Goal: Navigation & Orientation: Find specific page/section

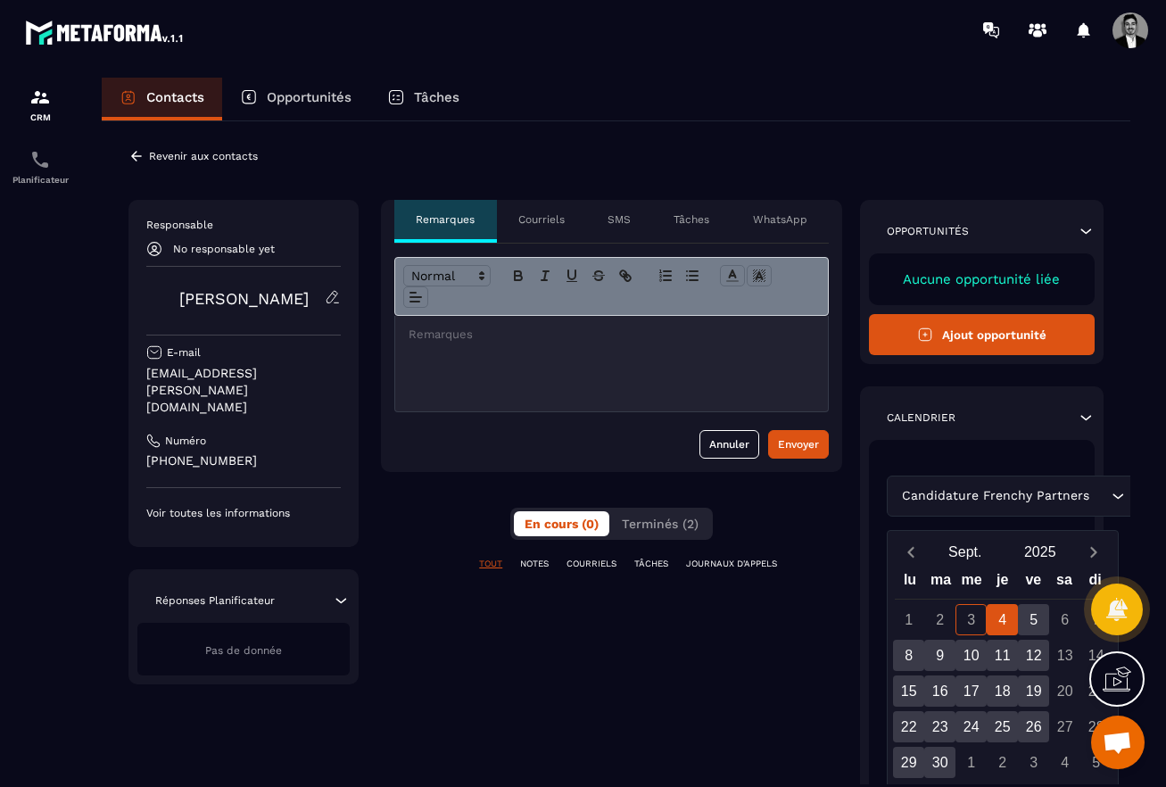
click at [569, 374] on div at bounding box center [611, 363] width 433 height 95
click at [315, 88] on div "Opportunités" at bounding box center [295, 99] width 147 height 43
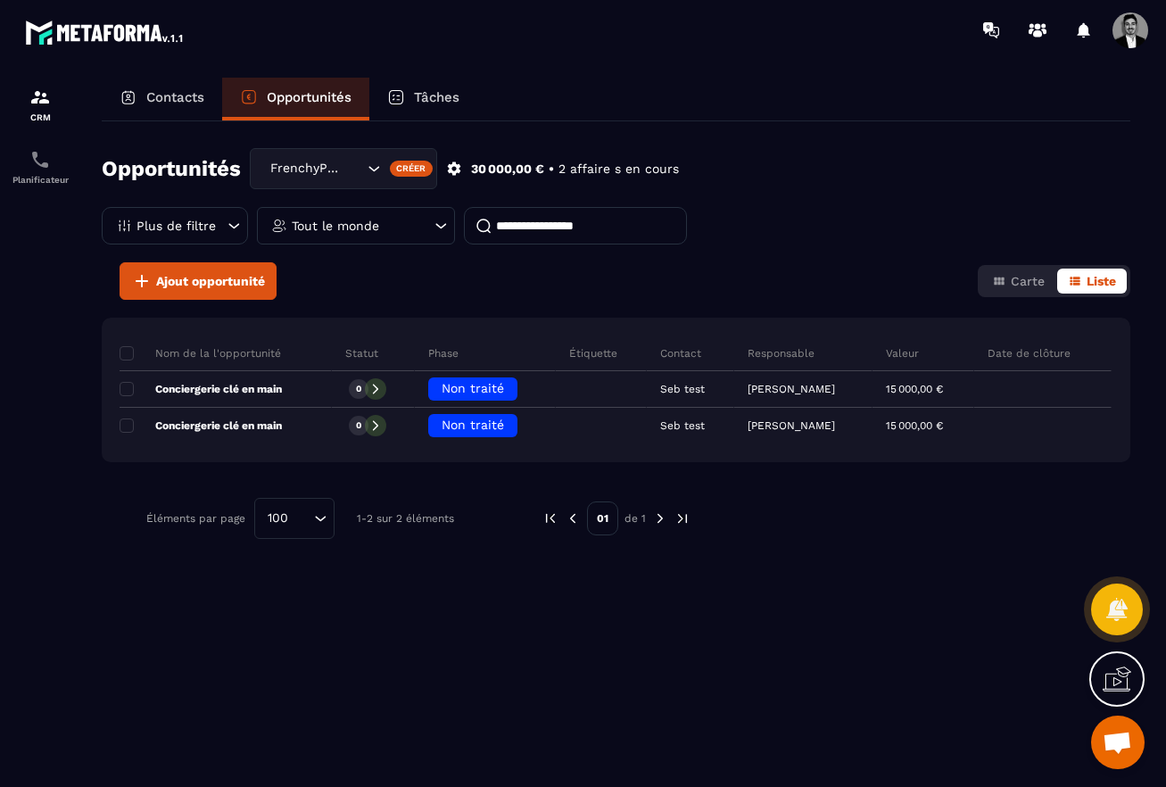
click at [156, 98] on p "Contacts" at bounding box center [175, 97] width 58 height 16
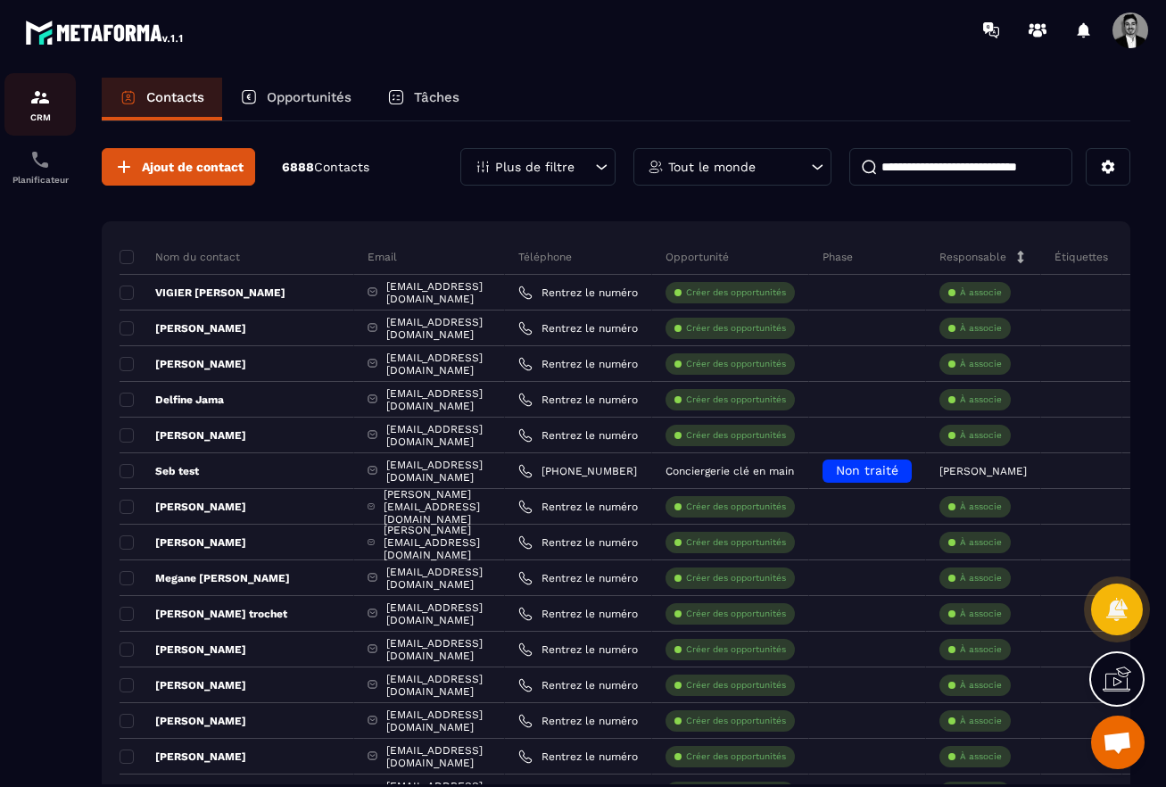
click at [38, 106] on img at bounding box center [39, 97] width 21 height 21
click at [45, 113] on p "CRM" at bounding box center [39, 117] width 71 height 10
click at [314, 95] on p "Opportunités" at bounding box center [309, 97] width 85 height 16
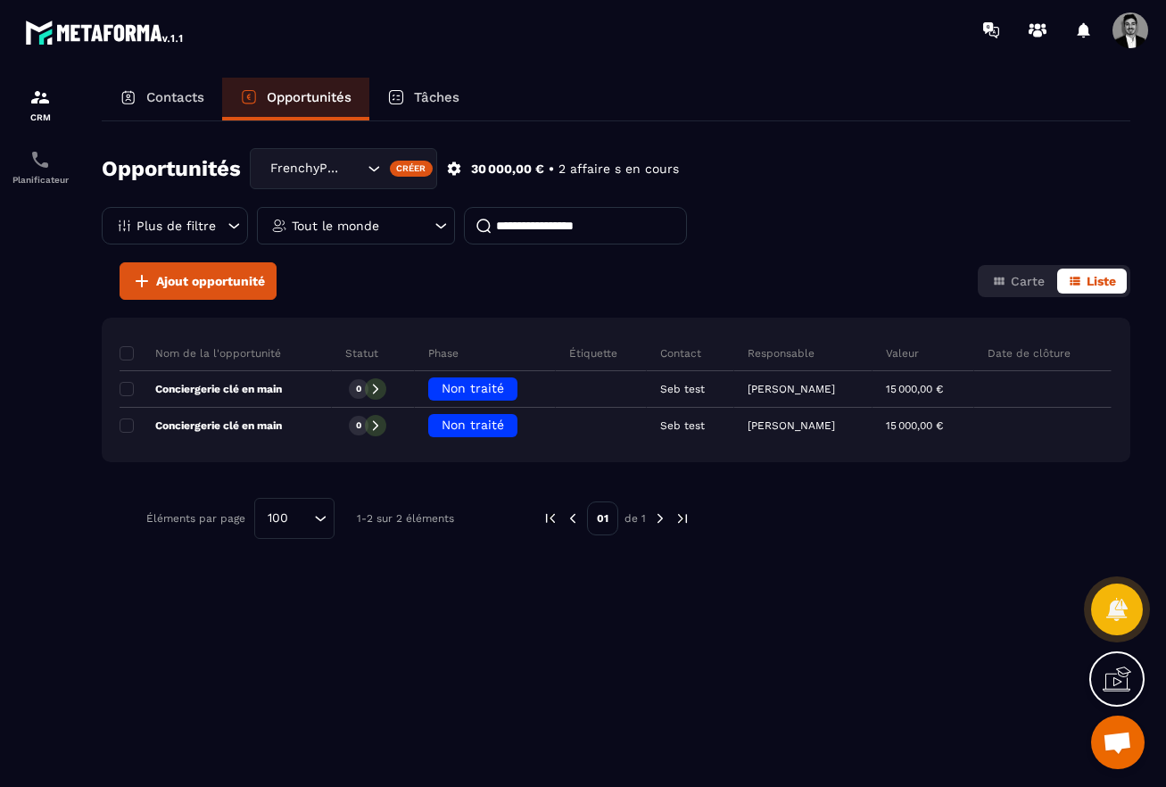
click at [436, 101] on p "Tâches" at bounding box center [436, 97] width 45 height 16
